Goal: Use online tool/utility: Utilize a website feature to perform a specific function

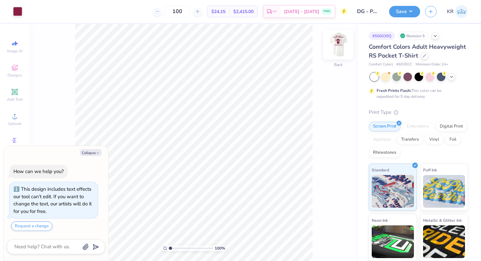
click at [339, 53] on img at bounding box center [338, 44] width 26 height 26
type textarea "x"
drag, startPoint x: 170, startPoint y: 247, endPoint x: 178, endPoint y: 246, distance: 7.3
type input "2.82"
click at [178, 247] on input "range" at bounding box center [191, 248] width 44 height 6
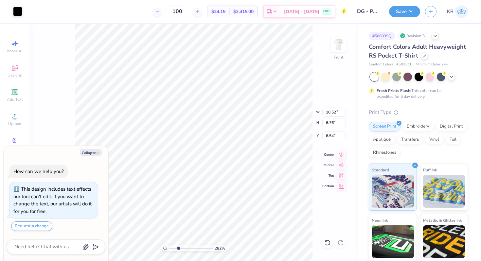
type textarea "x"
type input "0.35"
type input "0.42"
type input "8.59"
type textarea "x"
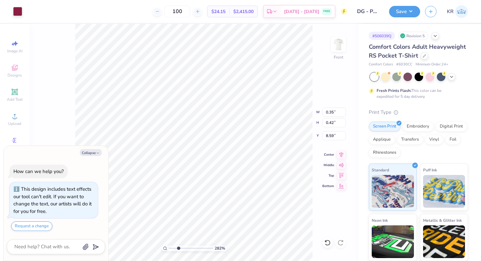
type input "8.60"
type textarea "x"
drag, startPoint x: 179, startPoint y: 249, endPoint x: 154, endPoint y: 249, distance: 24.2
type input "1"
click at [169, 249] on input "range" at bounding box center [191, 248] width 44 height 6
